Goal: Information Seeking & Learning: Learn about a topic

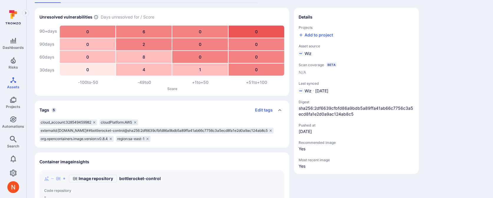
scroll to position [45, 0]
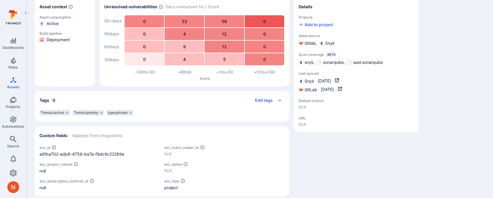
scroll to position [61, 0]
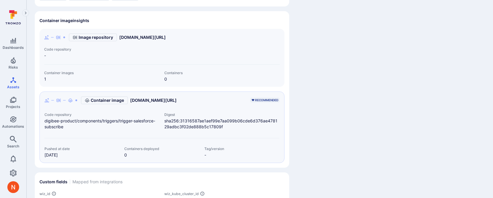
scroll to position [321, 0]
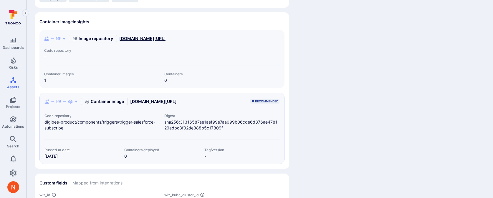
click at [166, 41] on link "us-central1-docker.pkg.dev/digibee-binaries/containers/images/trigger-salesforc…" at bounding box center [142, 39] width 46 height 6
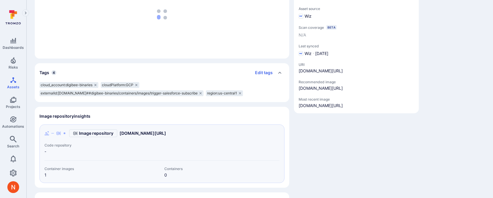
scroll to position [93, 0]
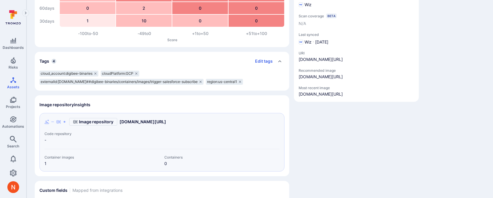
scroll to position [248, 0]
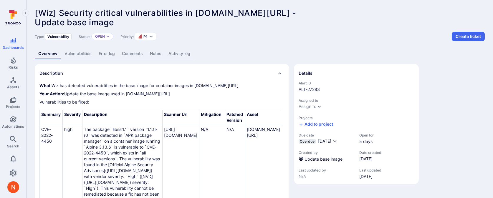
scroll to position [3, 0]
